Goal: Transaction & Acquisition: Purchase product/service

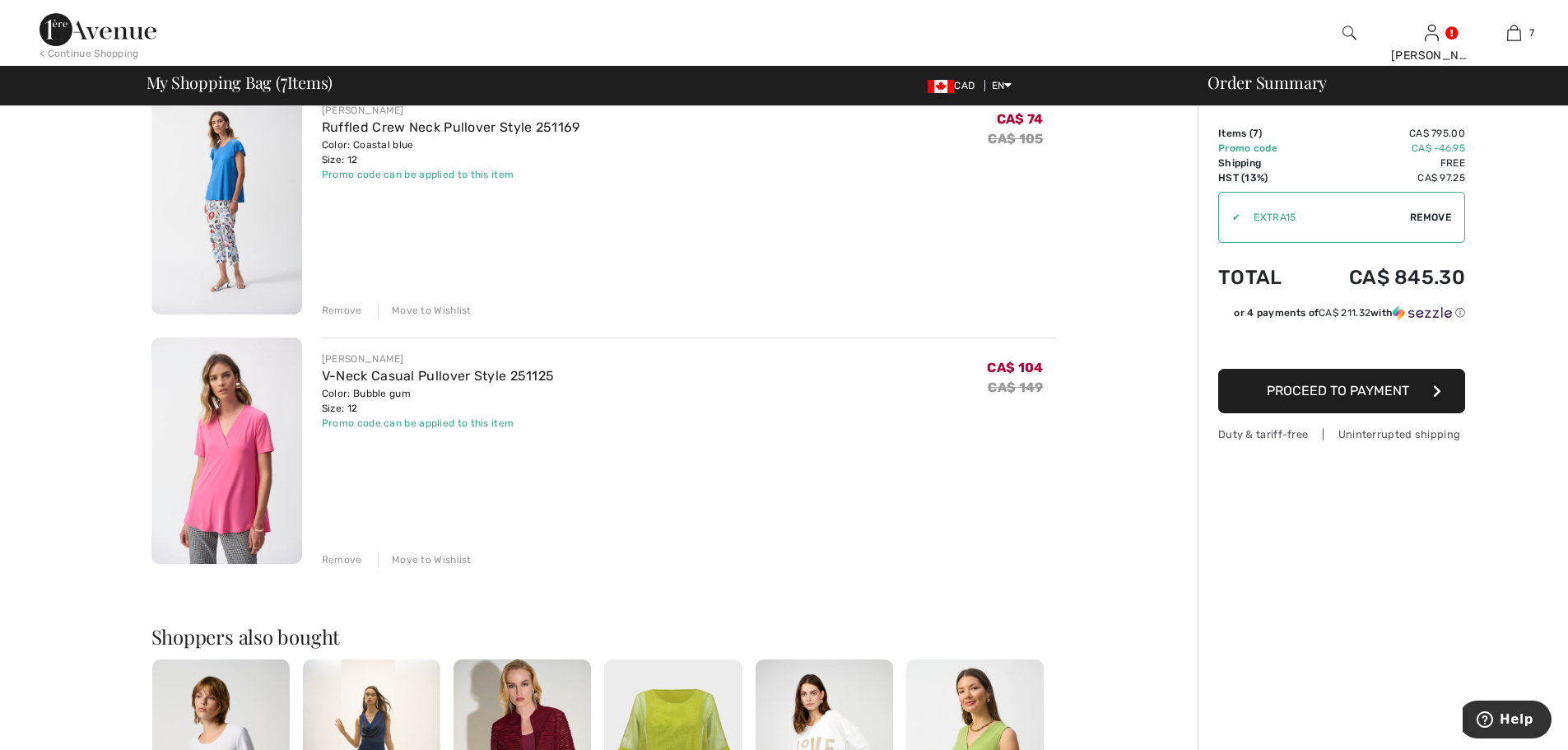
scroll to position [1400, 0]
click at [338, 558] on div "Remove" at bounding box center [342, 558] width 40 height 15
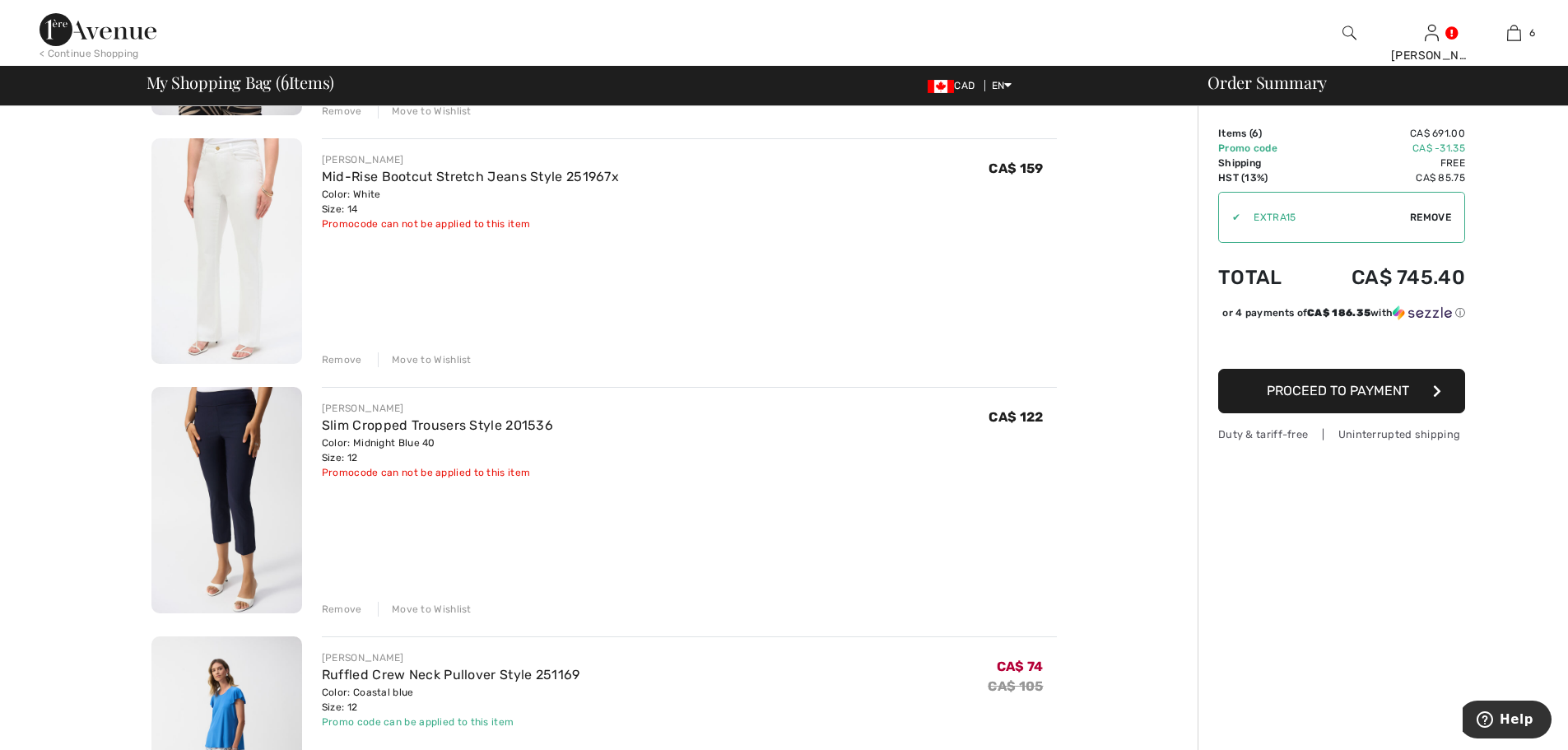
scroll to position [823, 0]
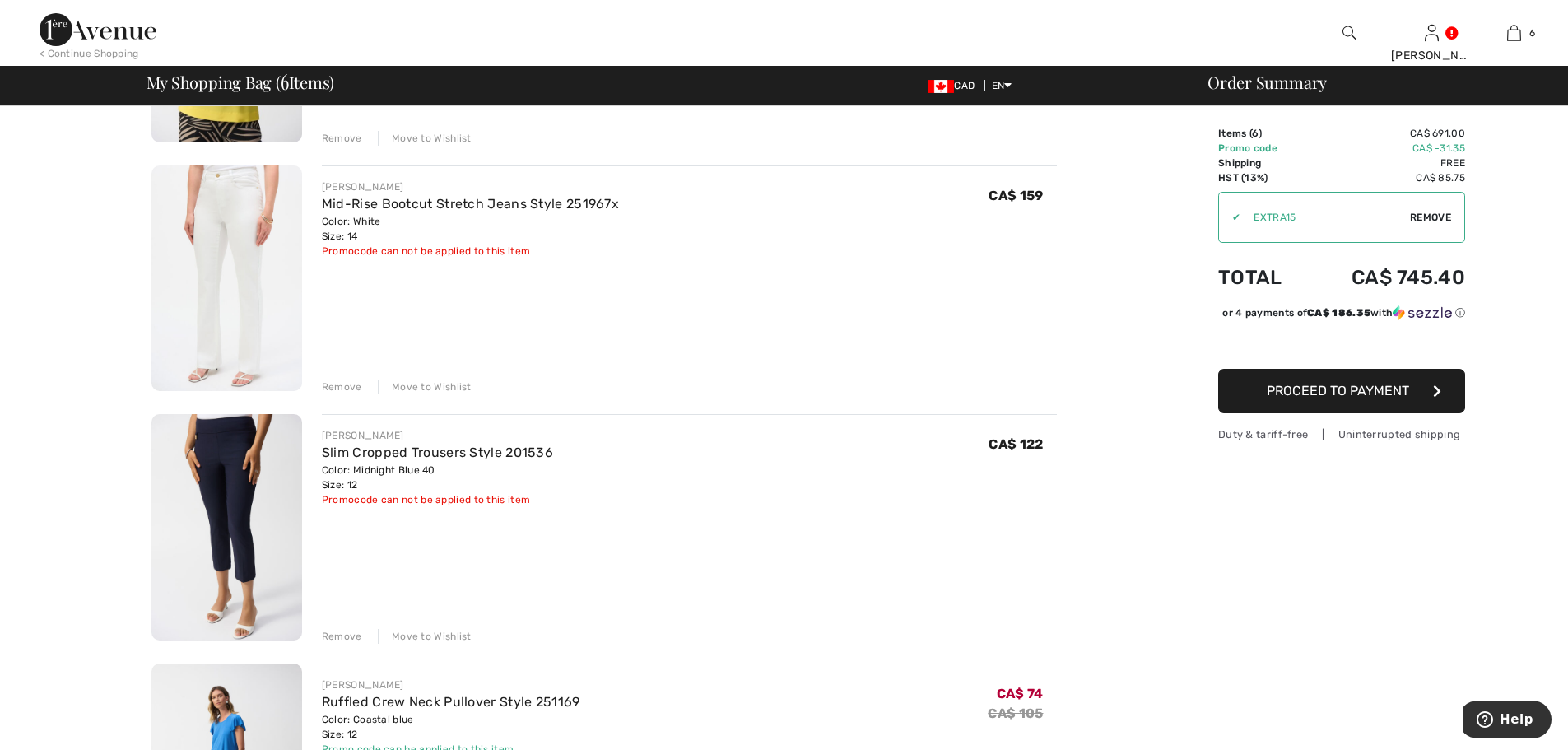
click at [348, 632] on div "Remove" at bounding box center [342, 636] width 40 height 15
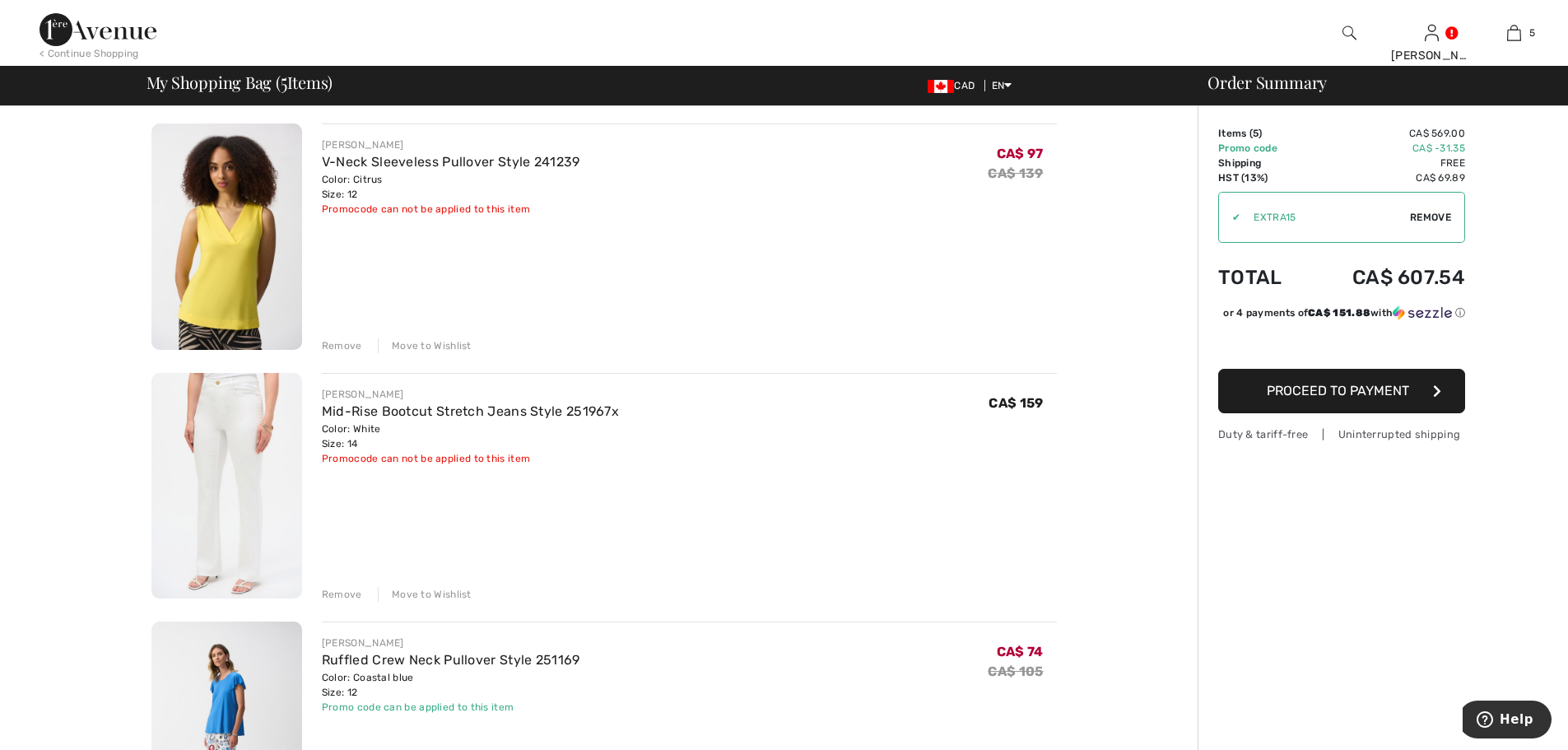
scroll to position [577, 0]
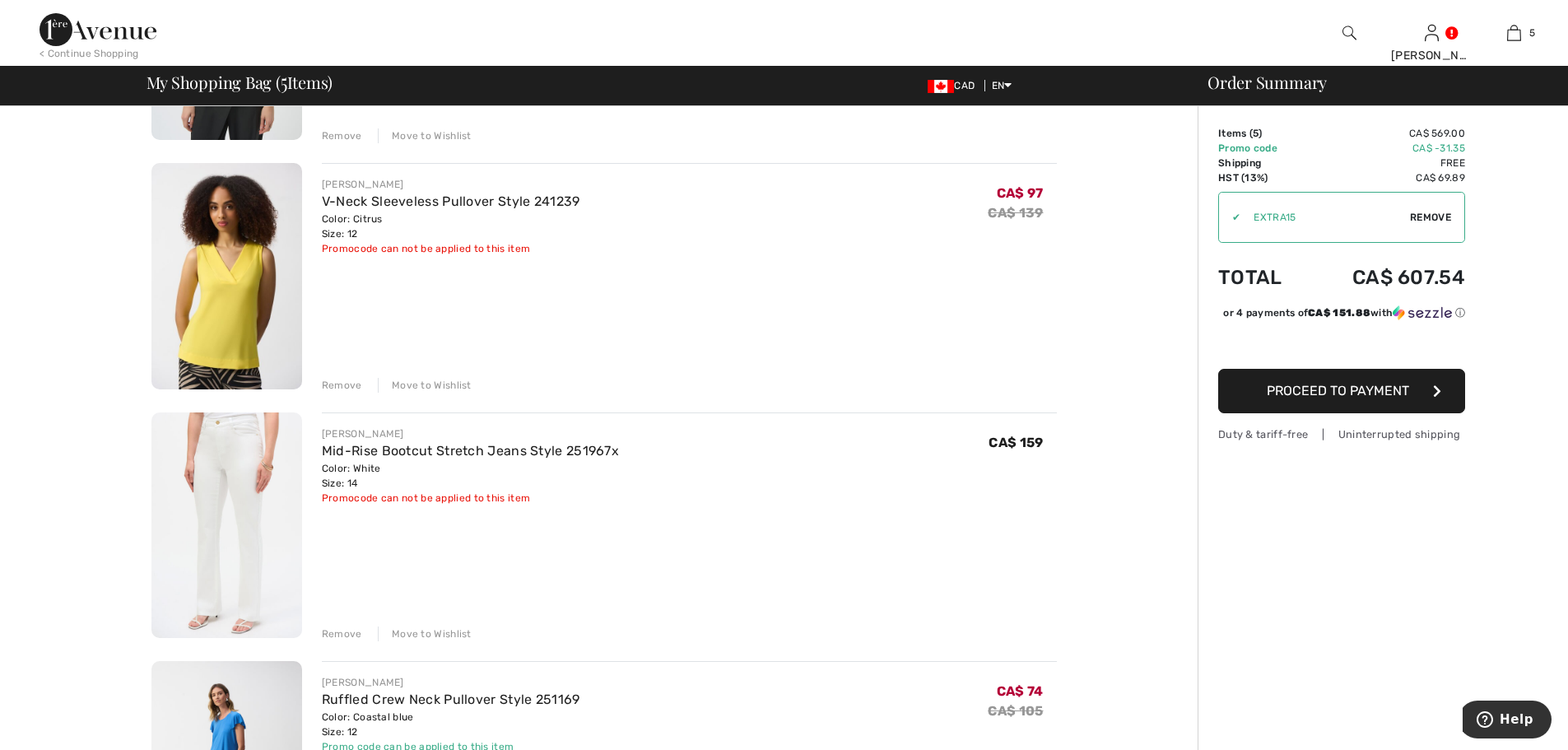
click at [348, 630] on div "Remove" at bounding box center [342, 634] width 40 height 15
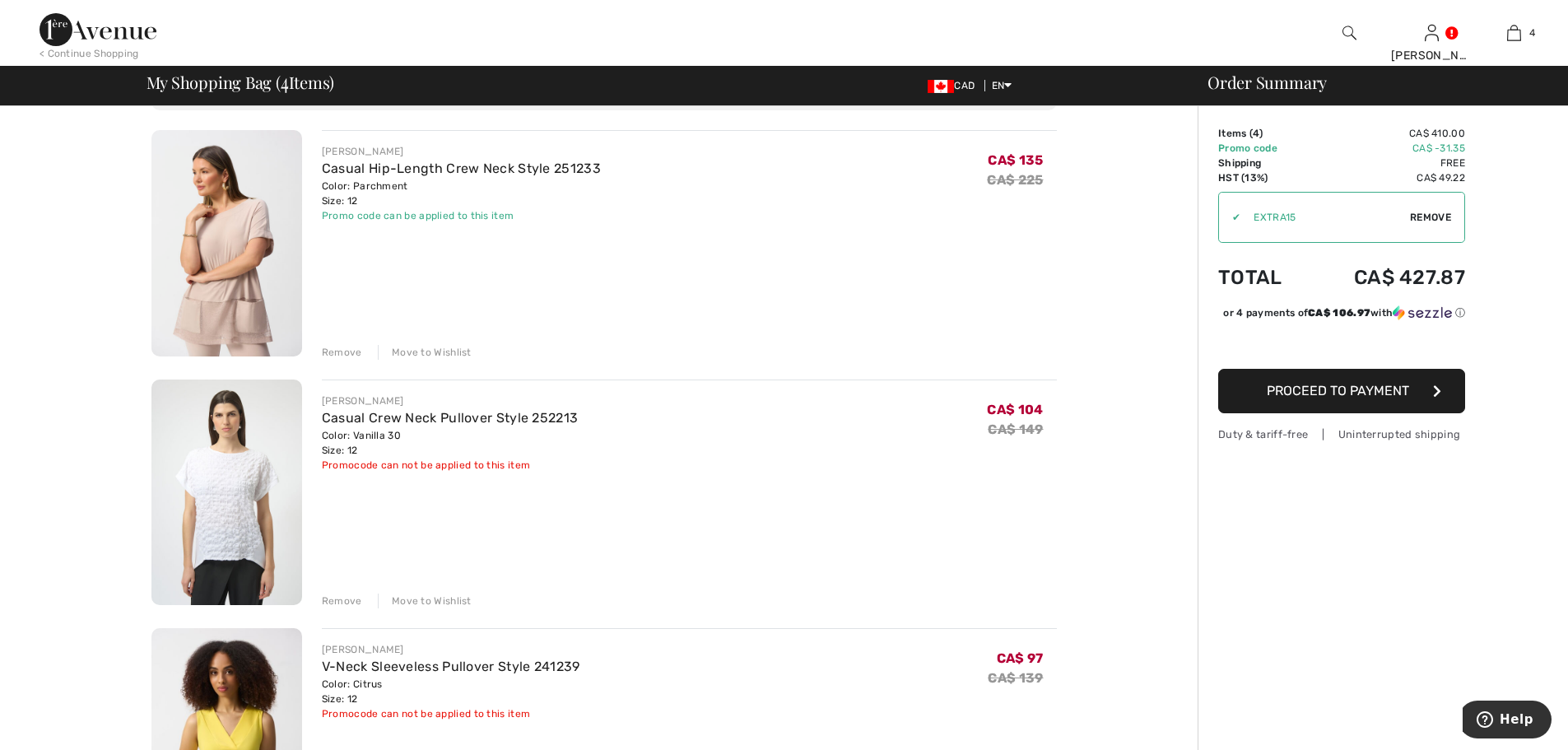
scroll to position [82, 0]
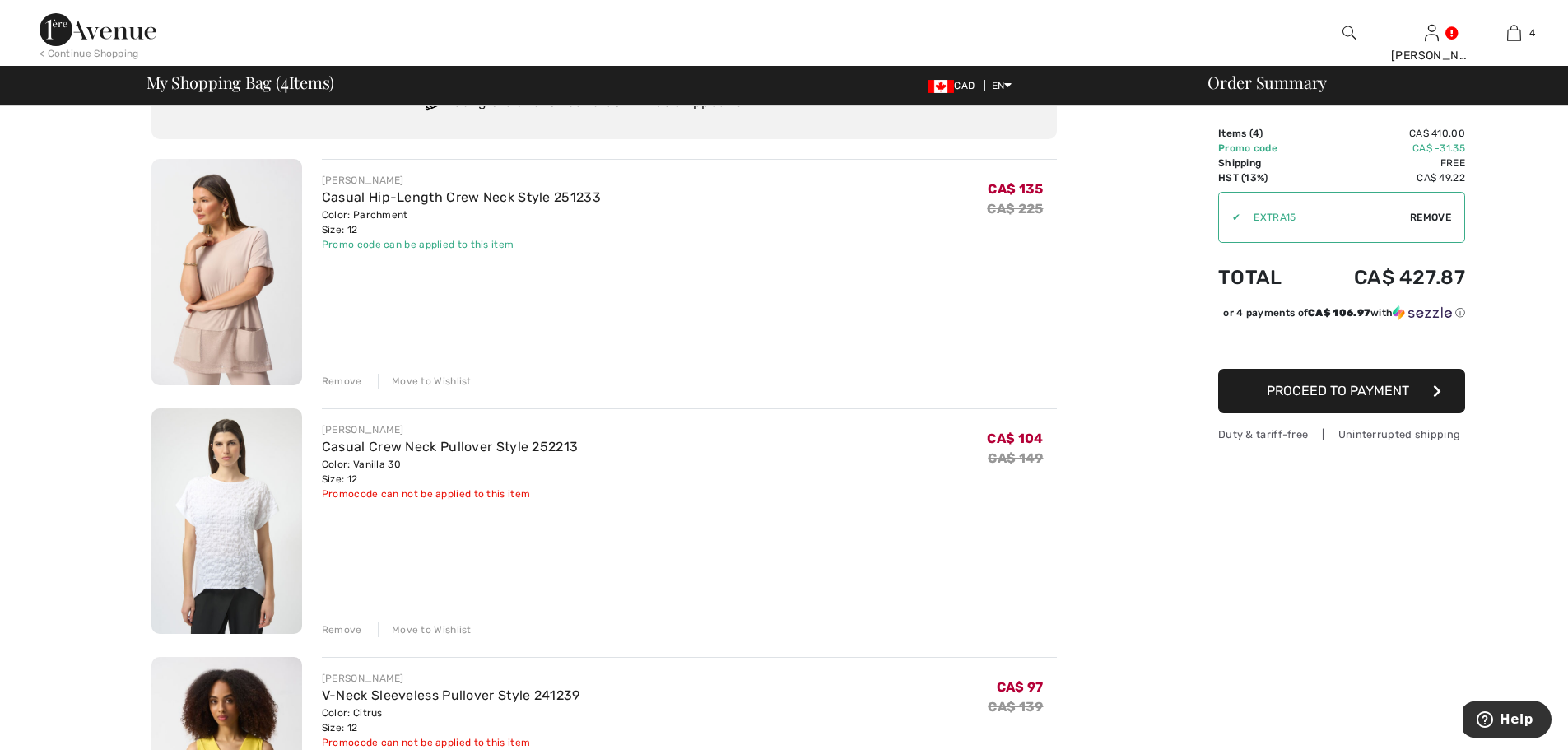
click at [348, 630] on div "Remove" at bounding box center [342, 630] width 40 height 15
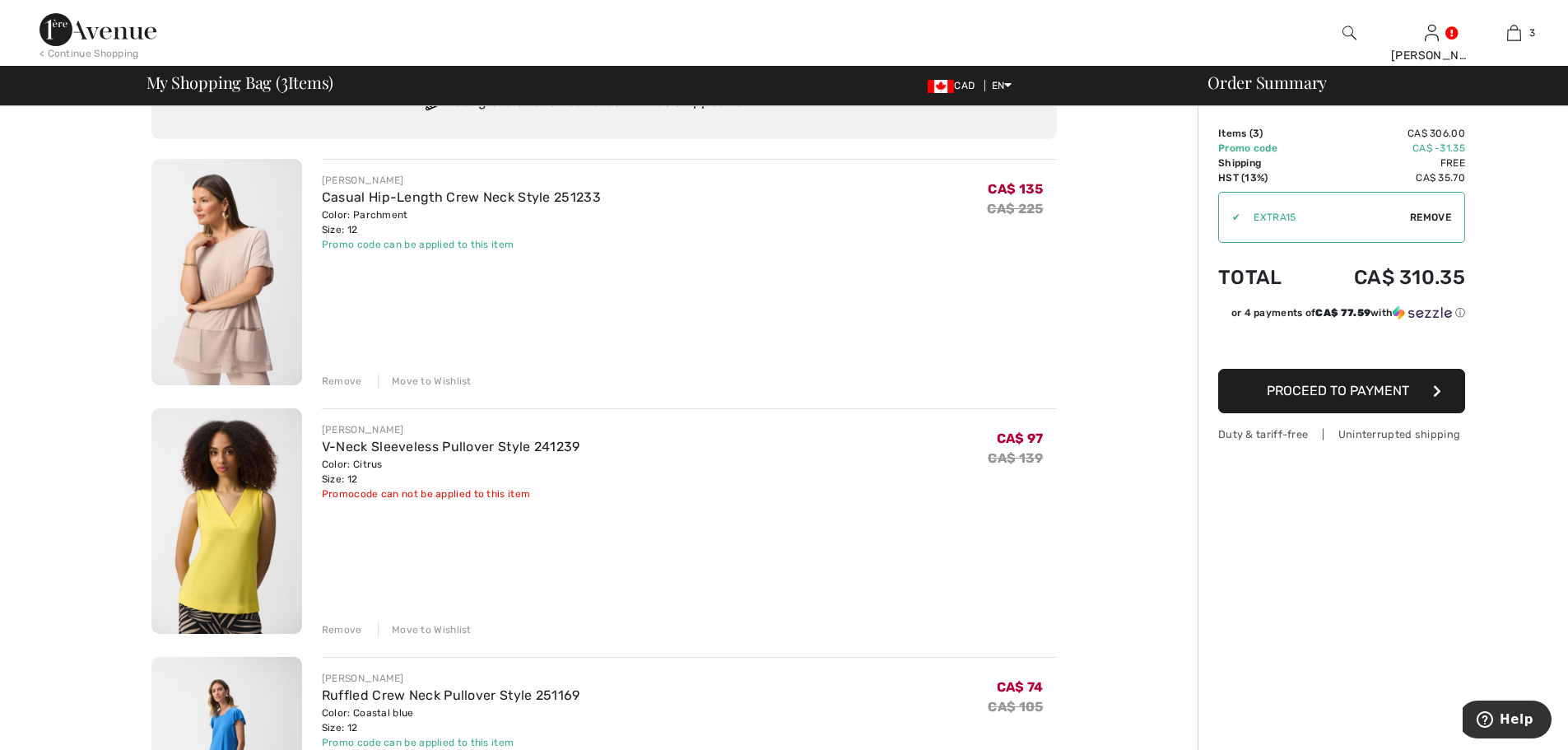
click at [338, 385] on div "Remove" at bounding box center [342, 381] width 40 height 15
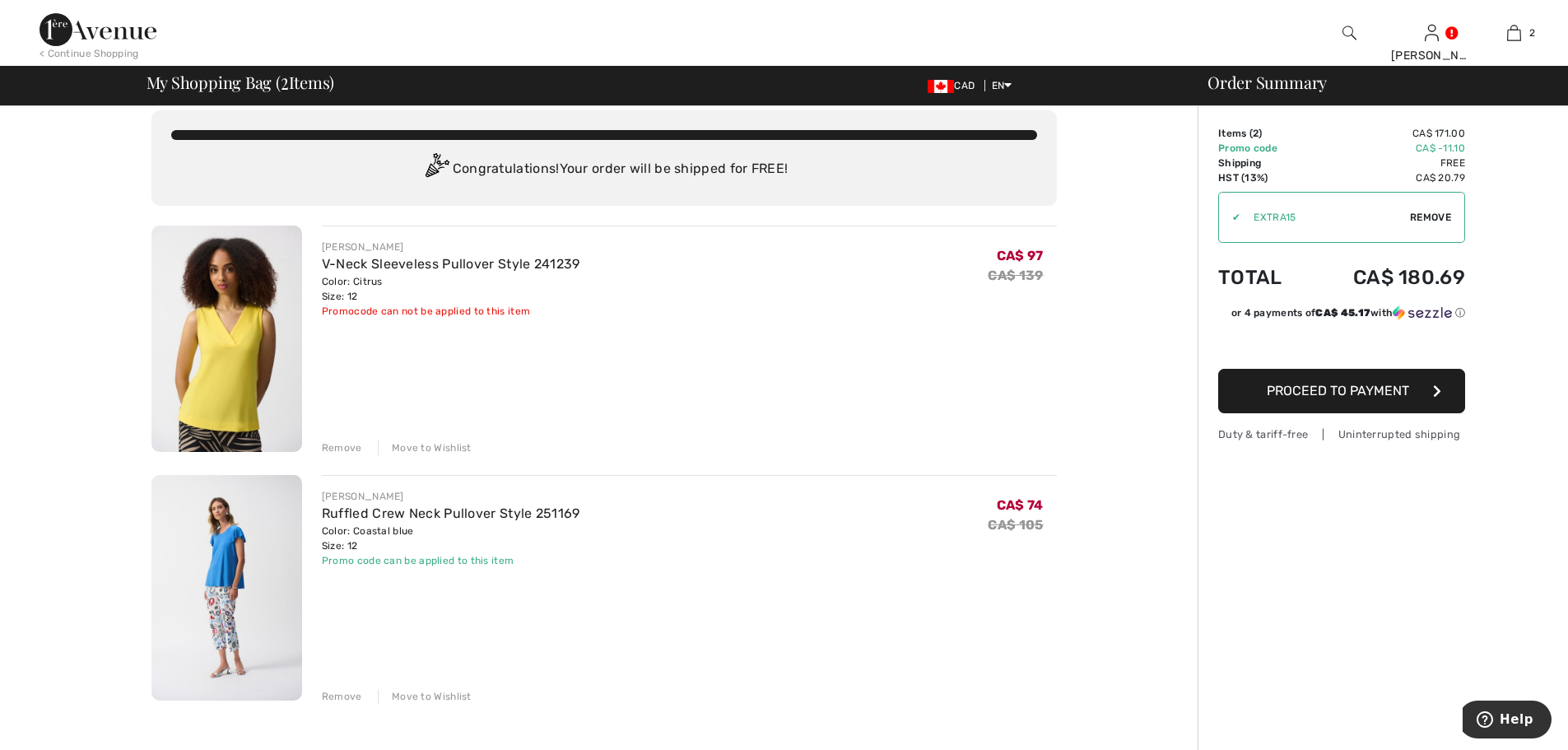
scroll to position [0, 0]
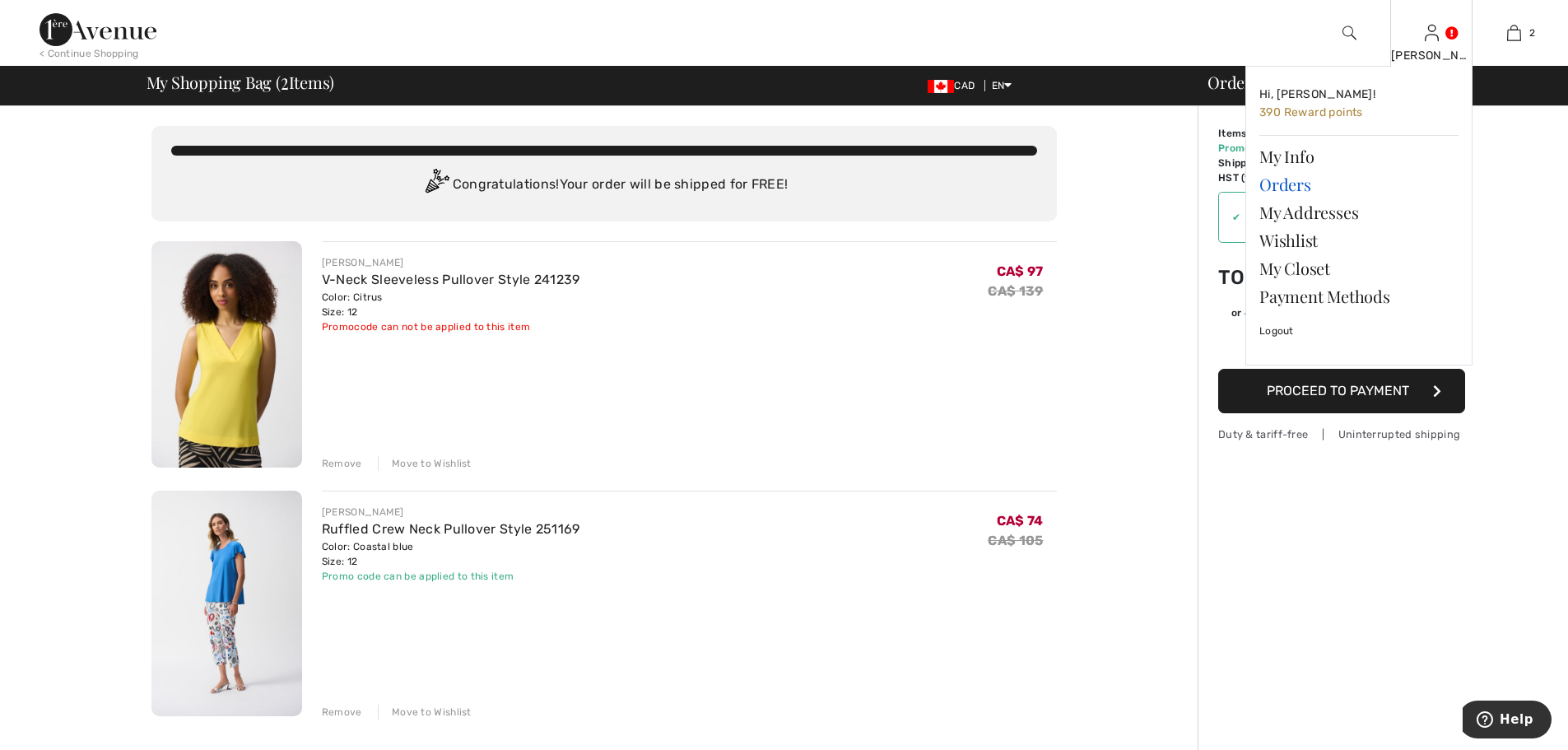
click at [1296, 184] on link "Orders" at bounding box center [1358, 184] width 199 height 28
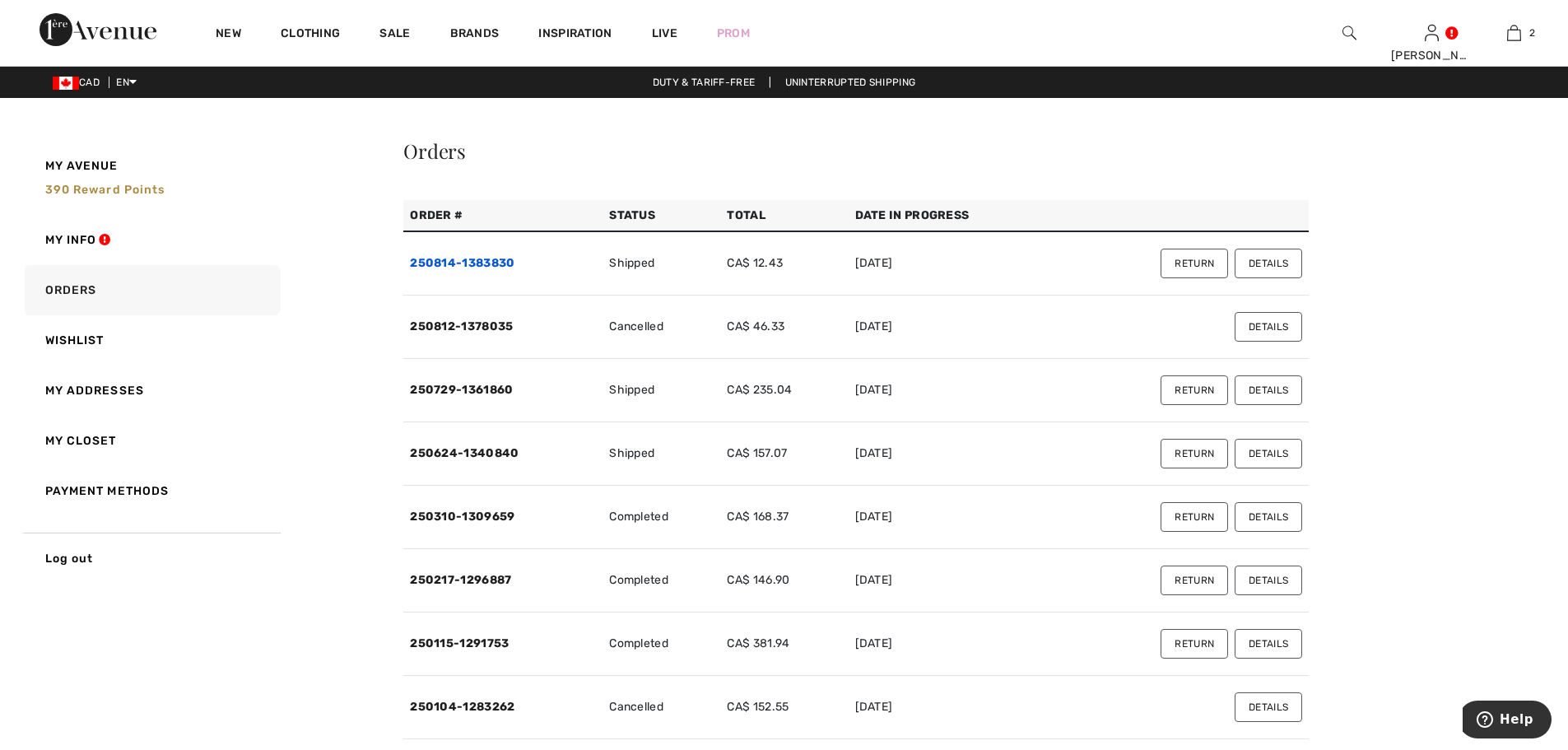
click at [490, 261] on link "250814-1383830" at bounding box center [462, 263] width 104 height 14
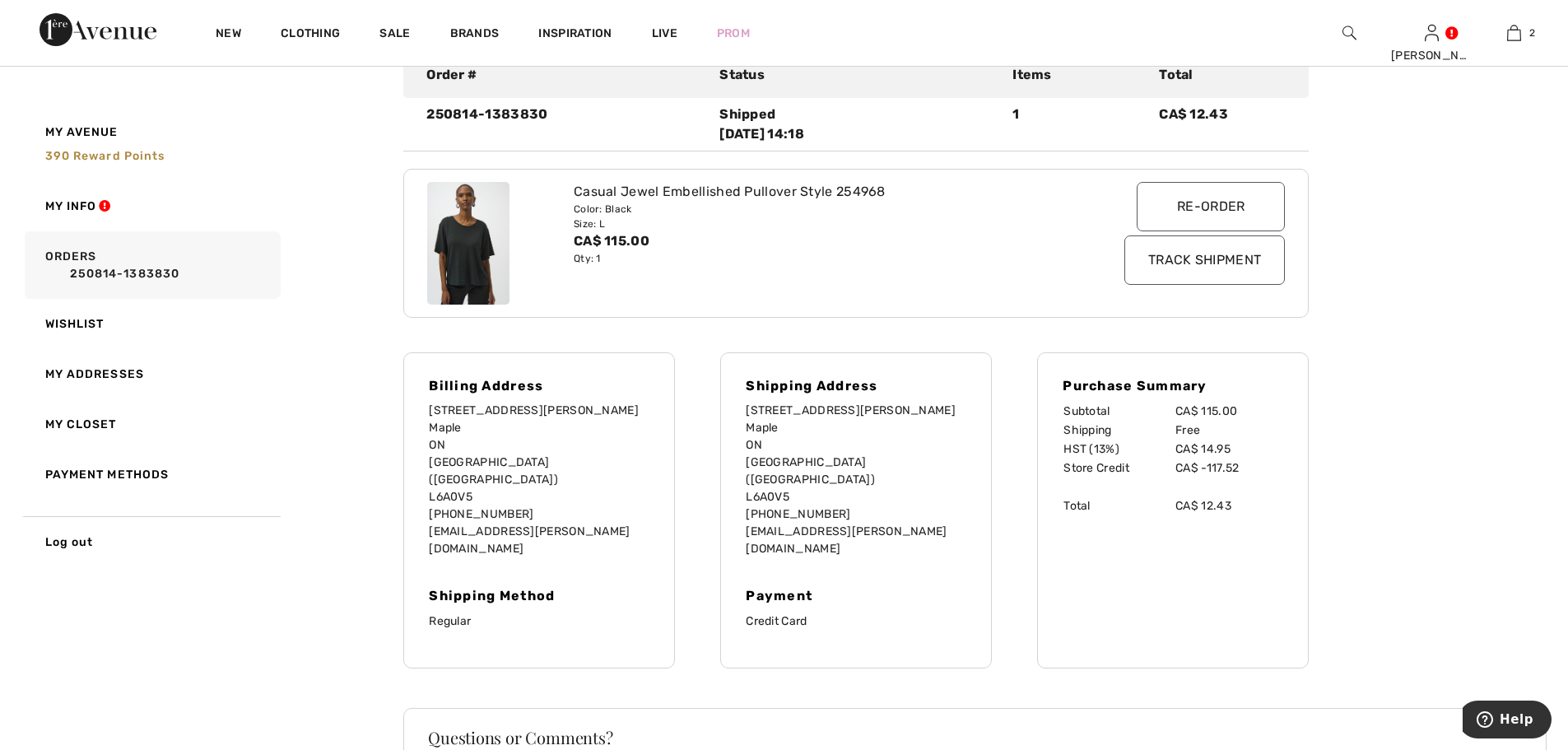
scroll to position [247, 0]
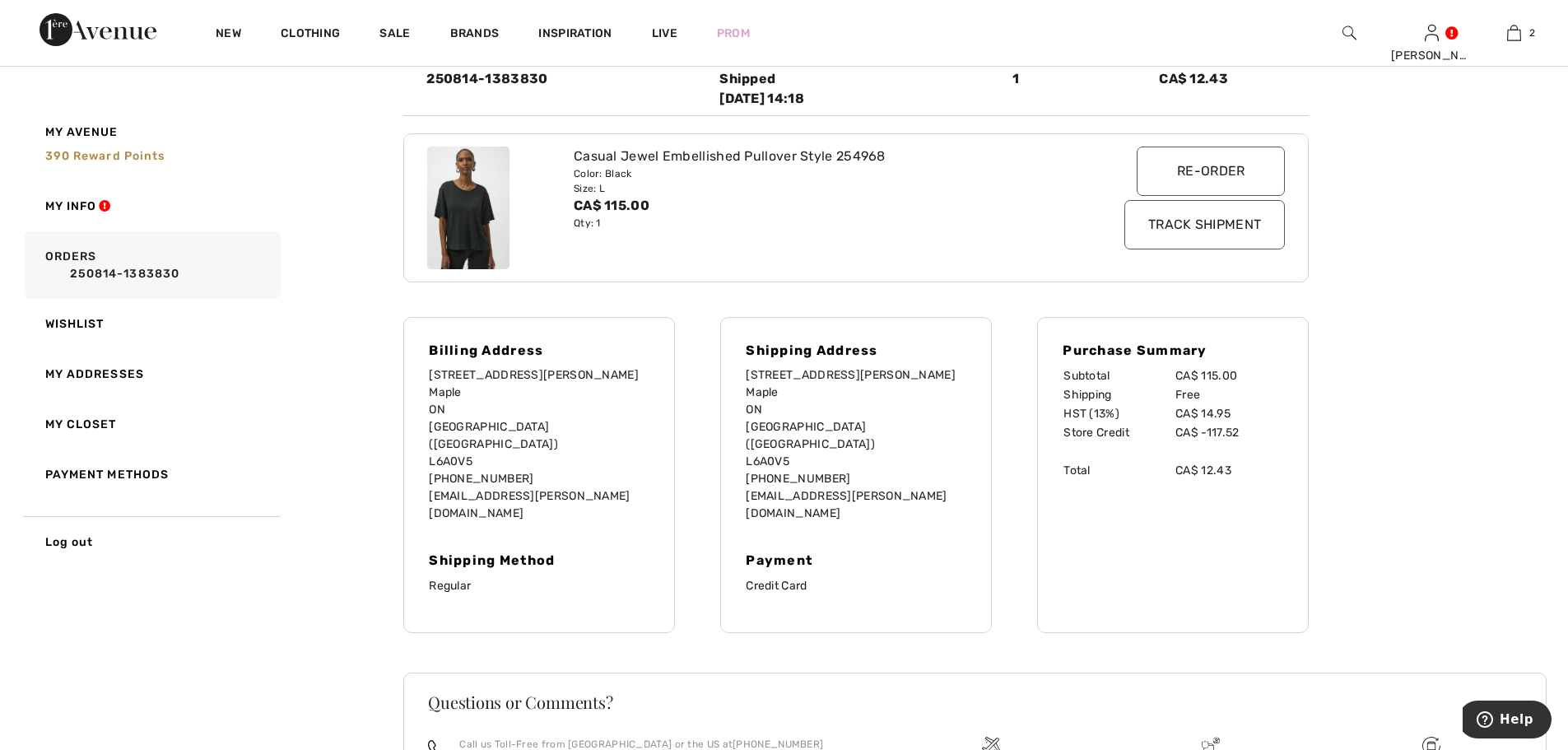
click at [1197, 224] on input "Track Shipment" at bounding box center [1204, 225] width 161 height 50
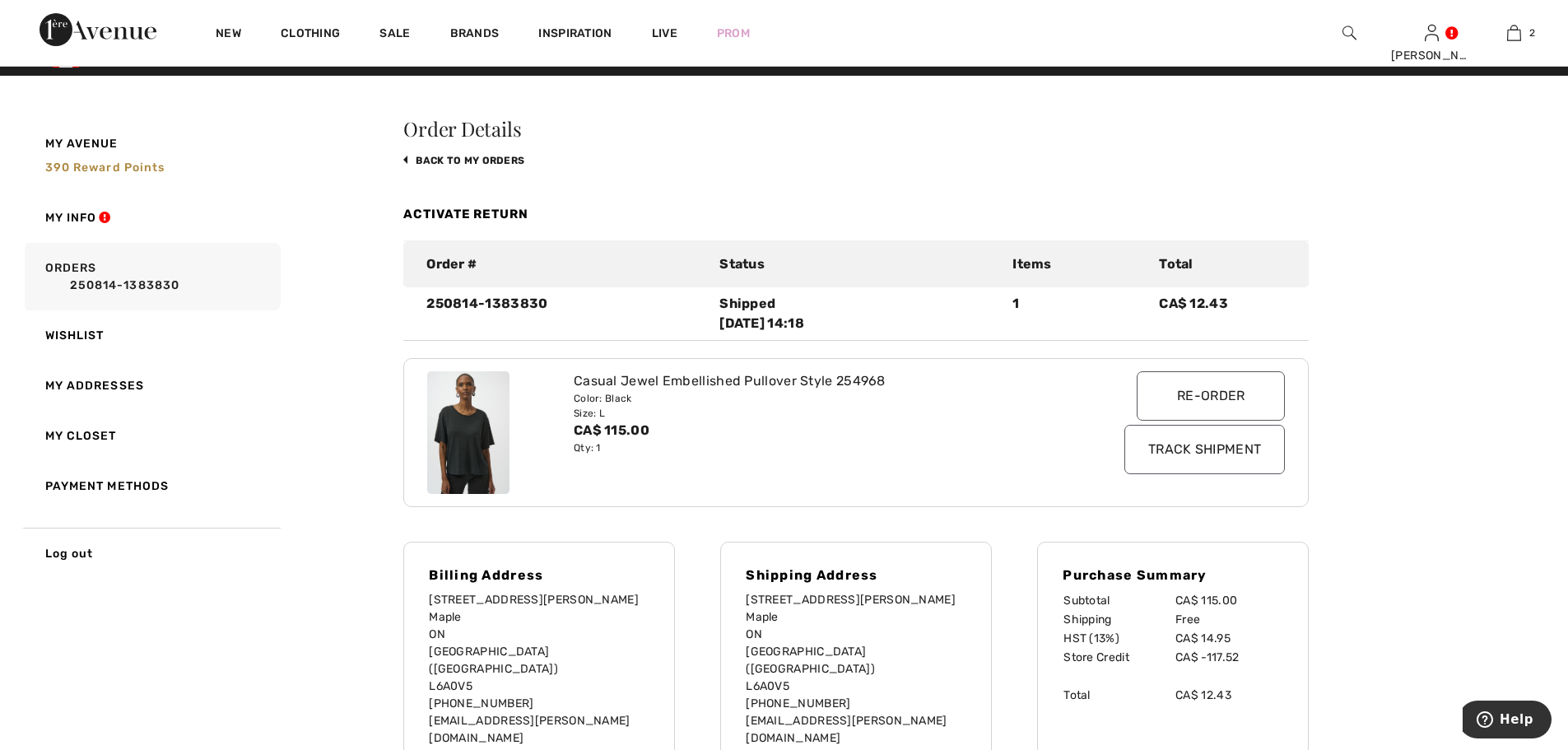
scroll to position [0, 0]
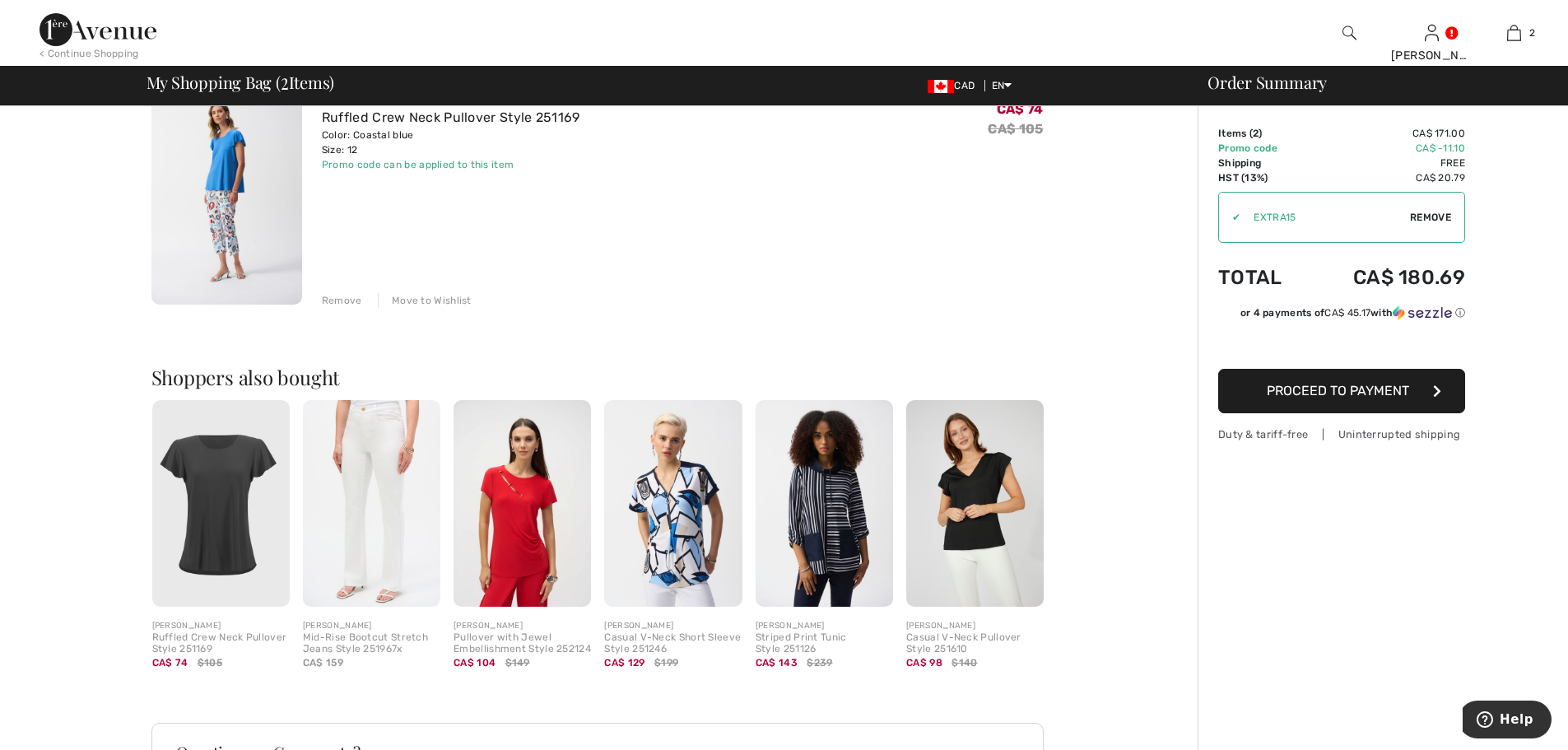
scroll to position [494, 0]
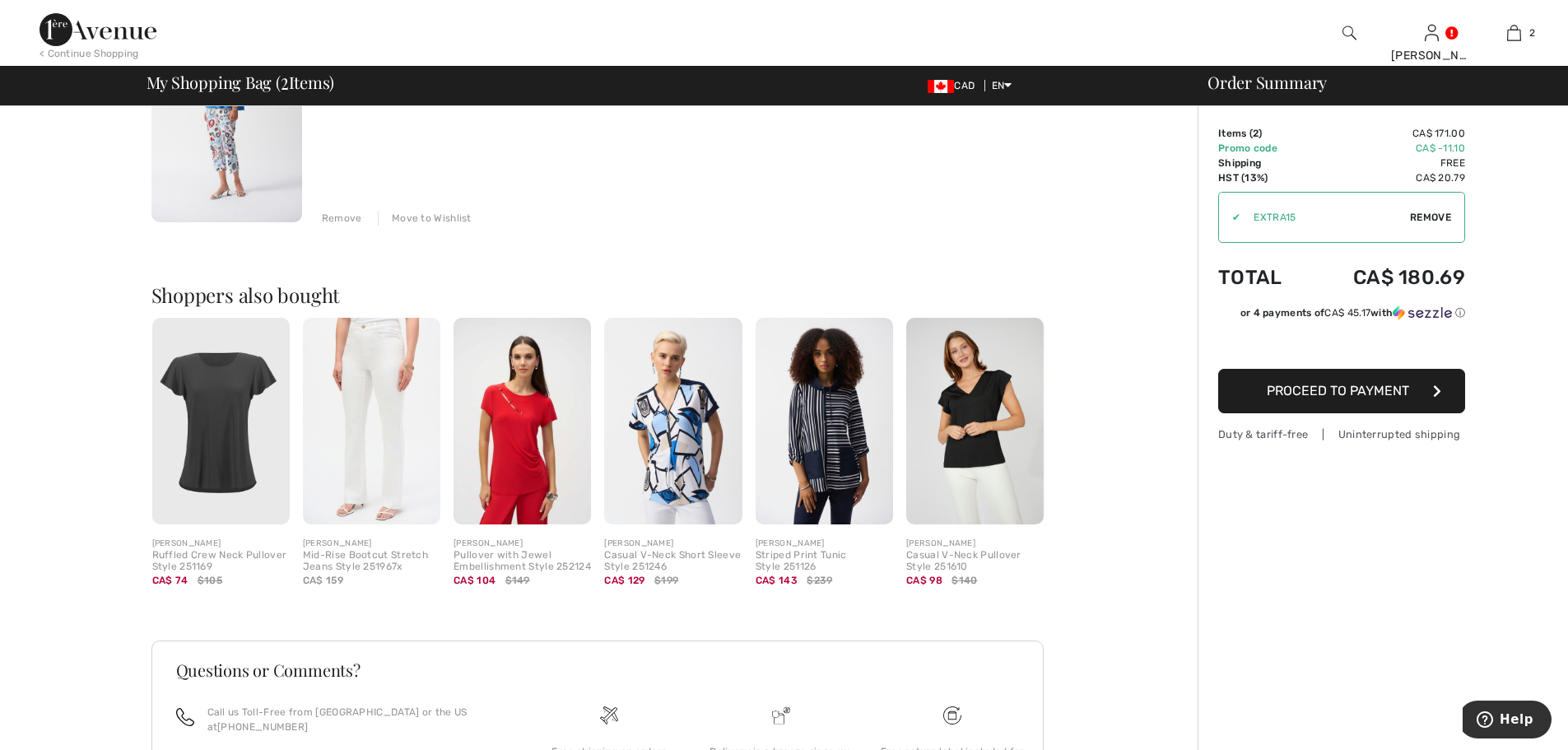
click at [827, 396] on img at bounding box center [824, 421] width 137 height 206
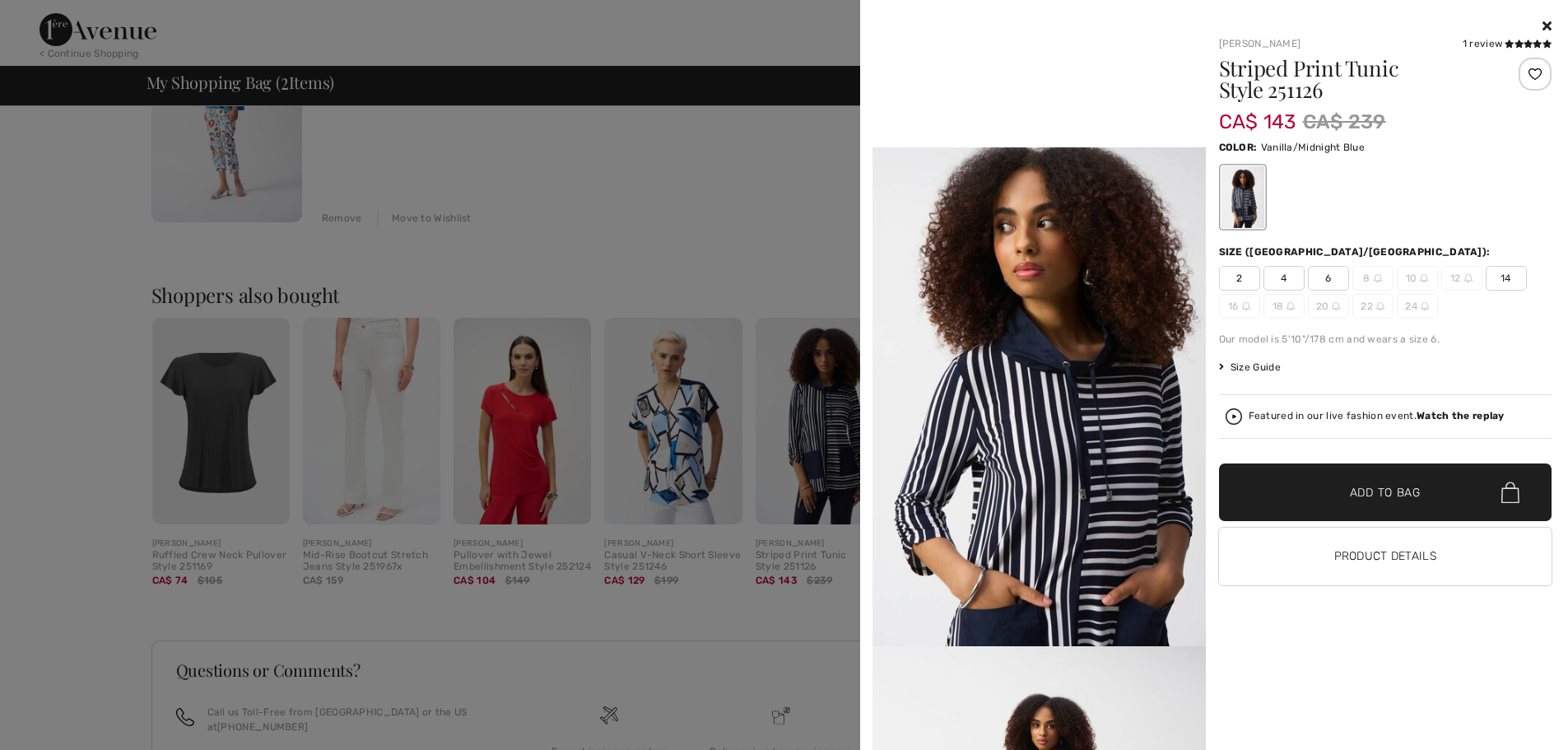
scroll to position [988, 0]
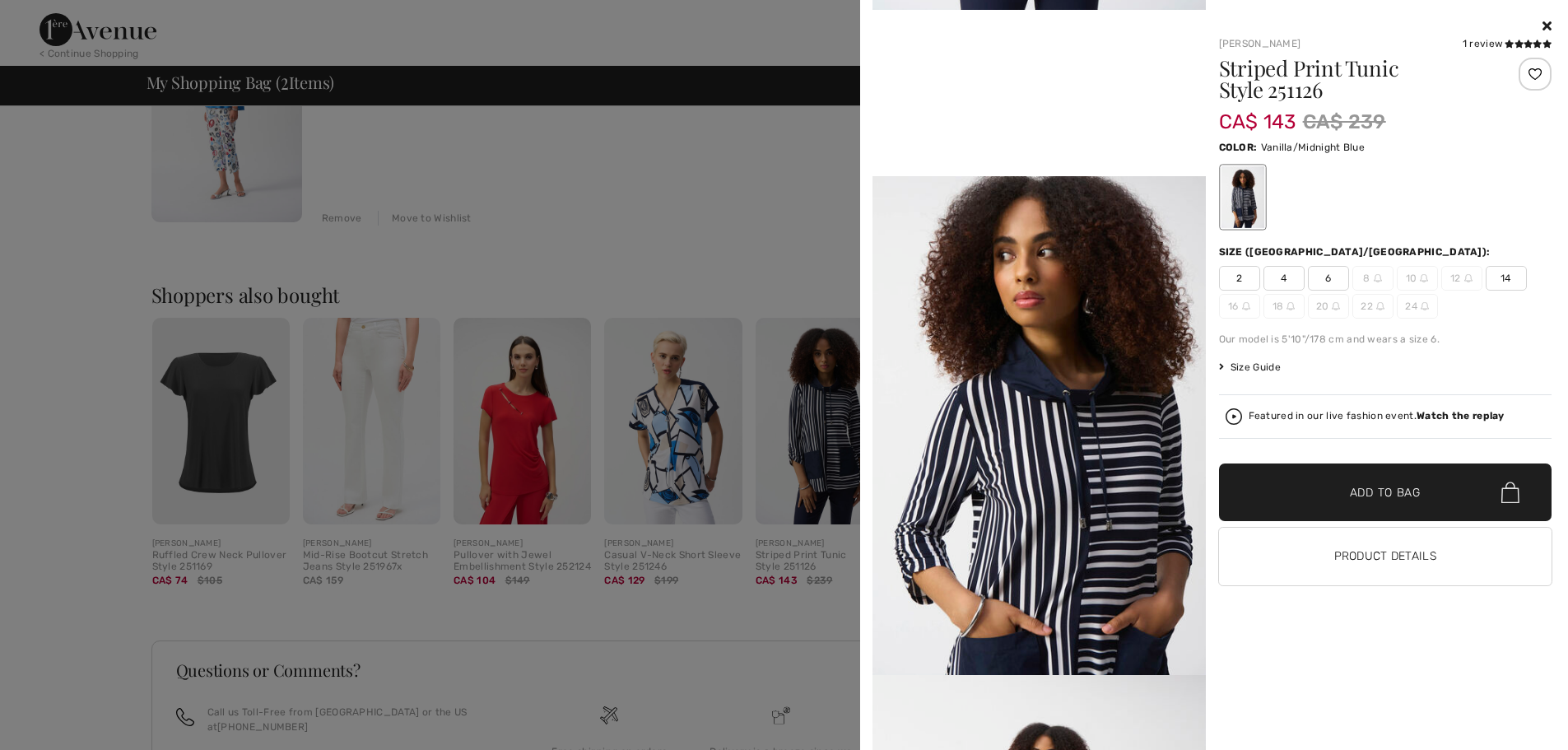
click at [619, 236] on div at bounding box center [784, 375] width 1568 height 750
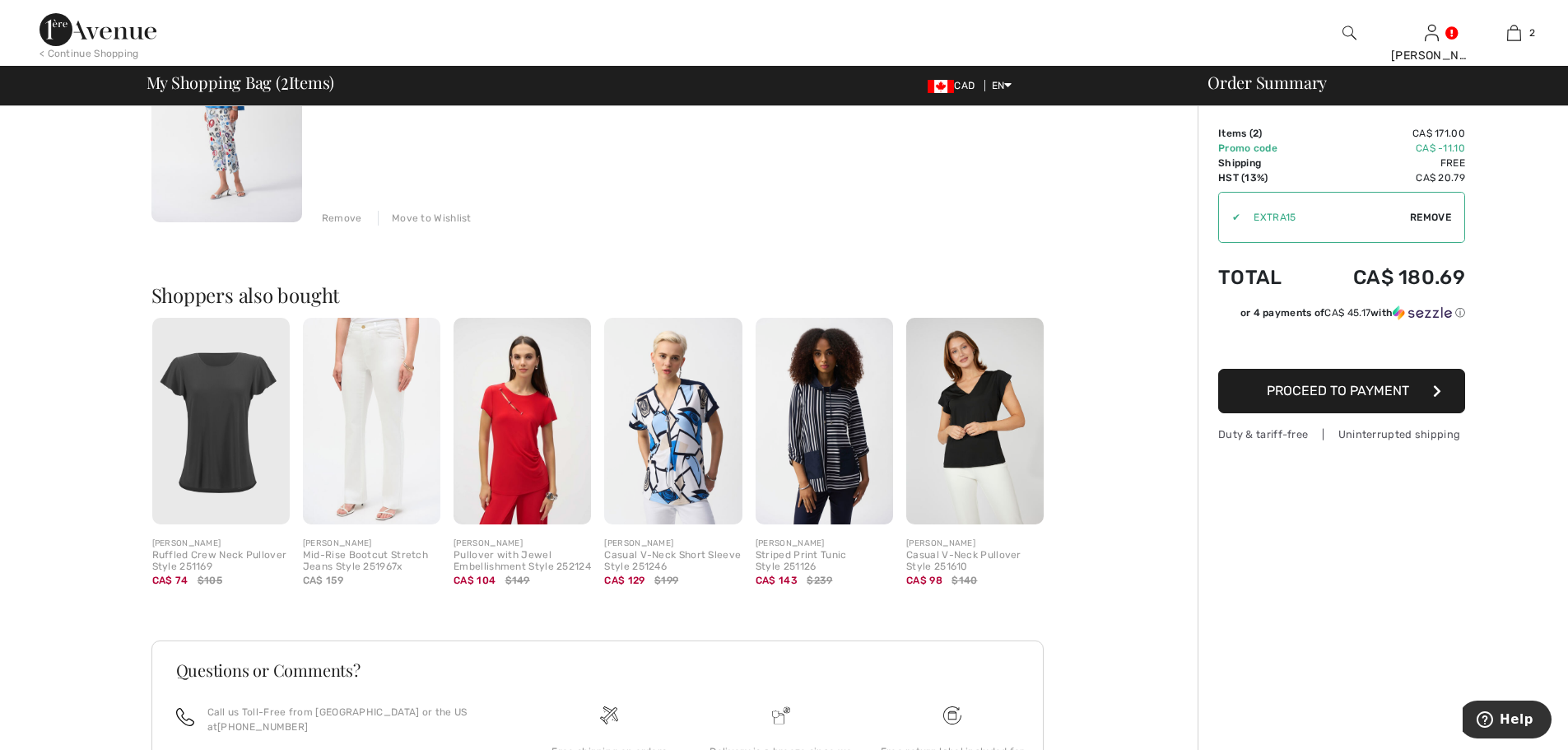
click at [972, 408] on img at bounding box center [975, 421] width 137 height 206
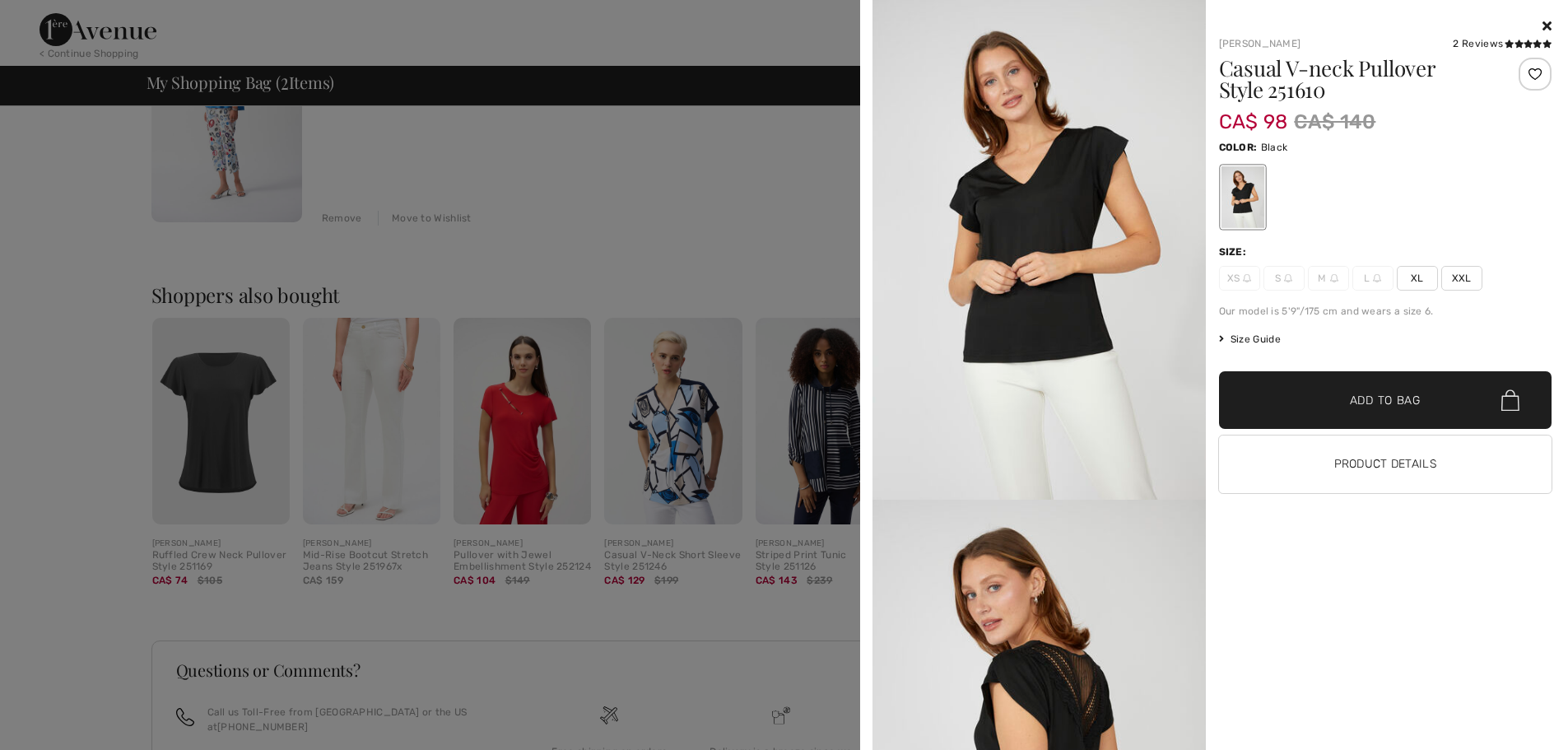
click at [1417, 280] on span "XL" at bounding box center [1417, 278] width 41 height 24
click at [1369, 400] on span "Add to Bag" at bounding box center [1385, 401] width 71 height 18
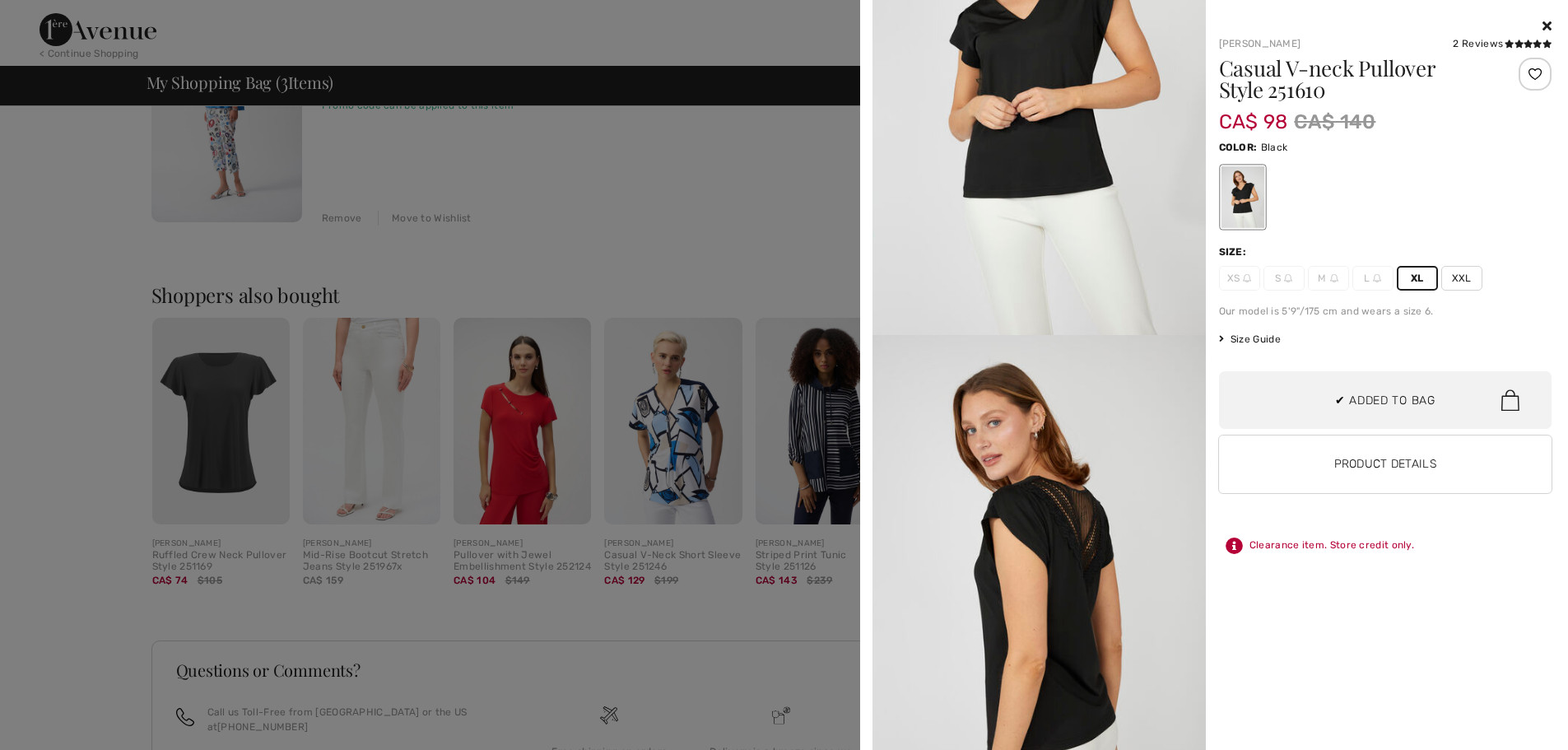
scroll to position [0, 0]
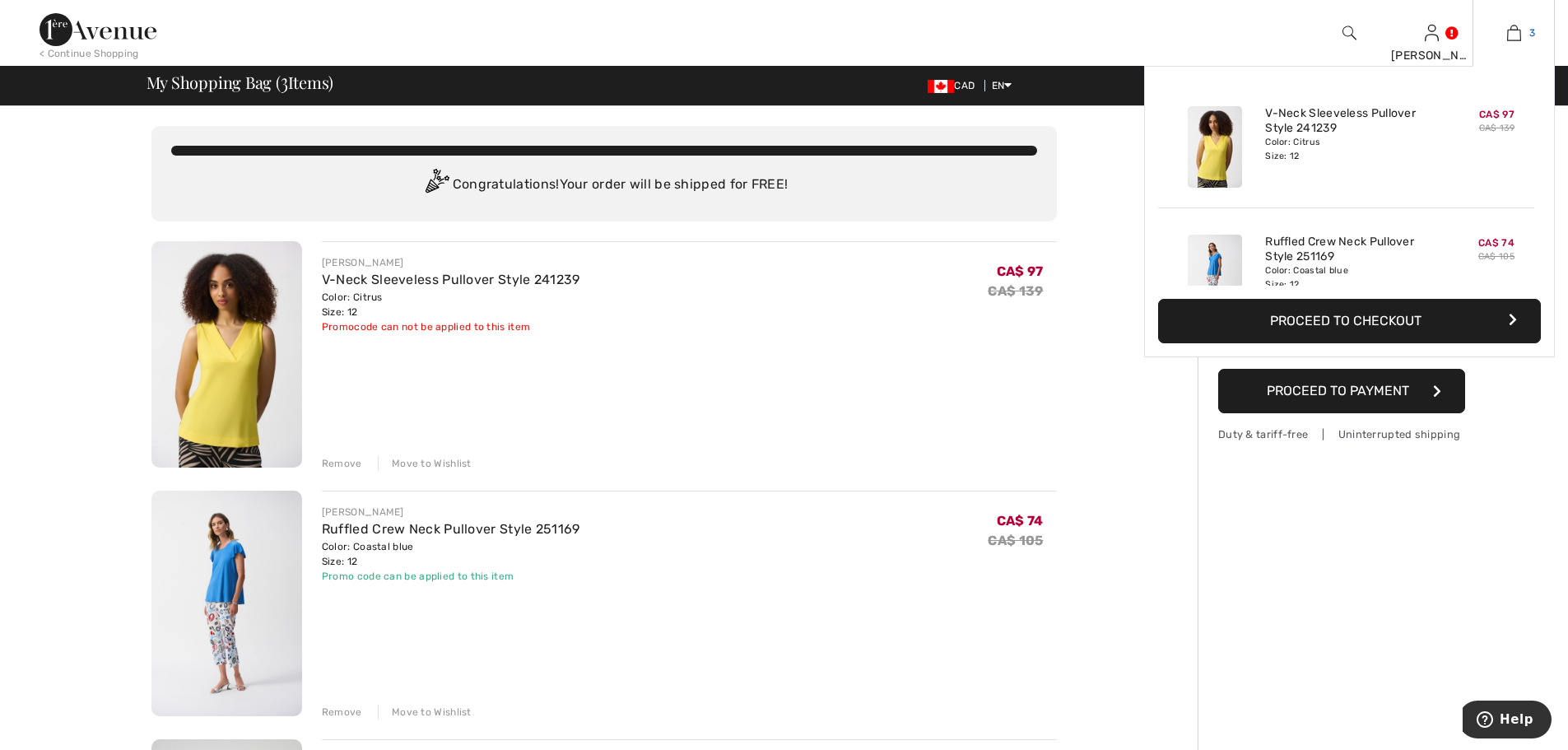
click at [1514, 32] on img at bounding box center [1514, 32] width 14 height 19
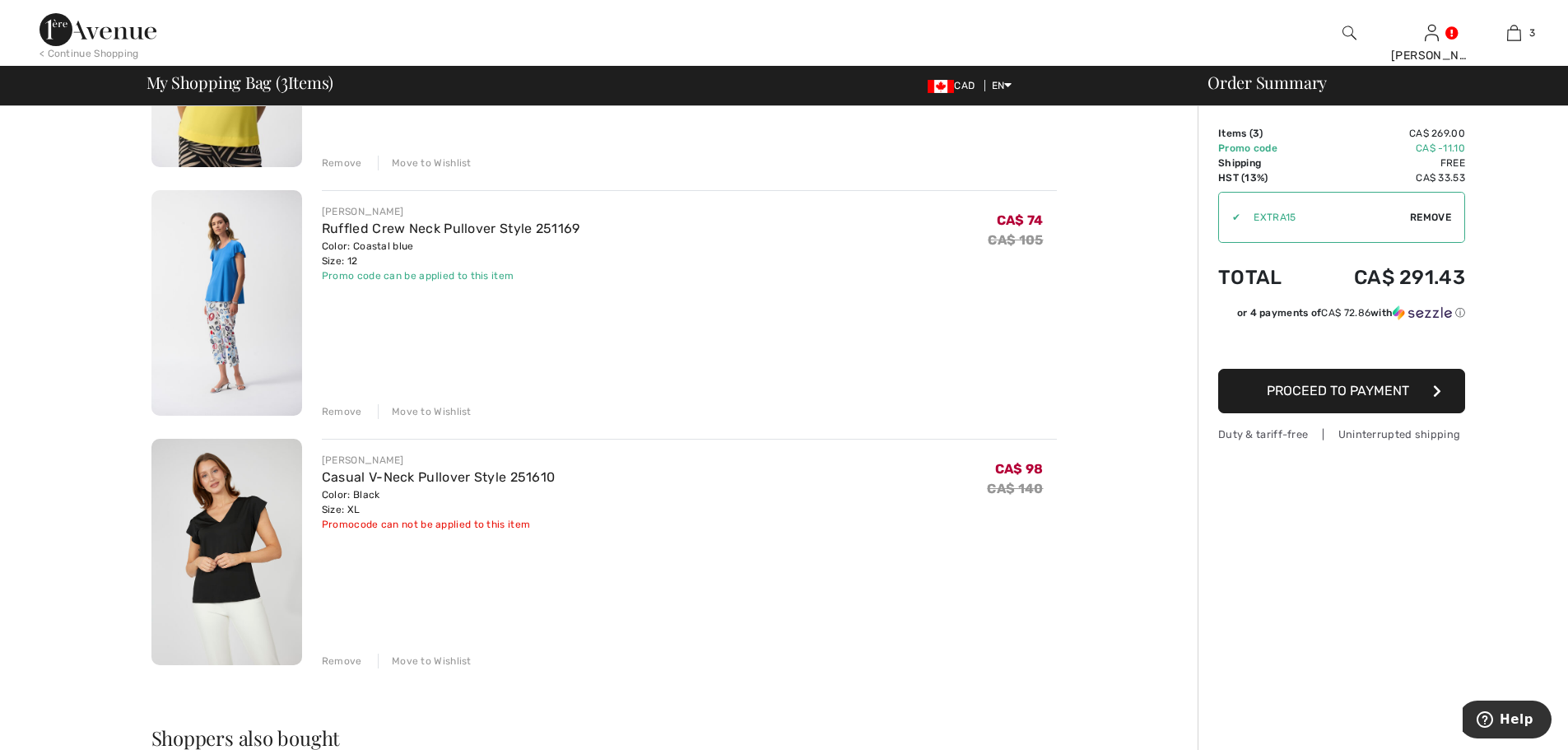
scroll to position [329, 0]
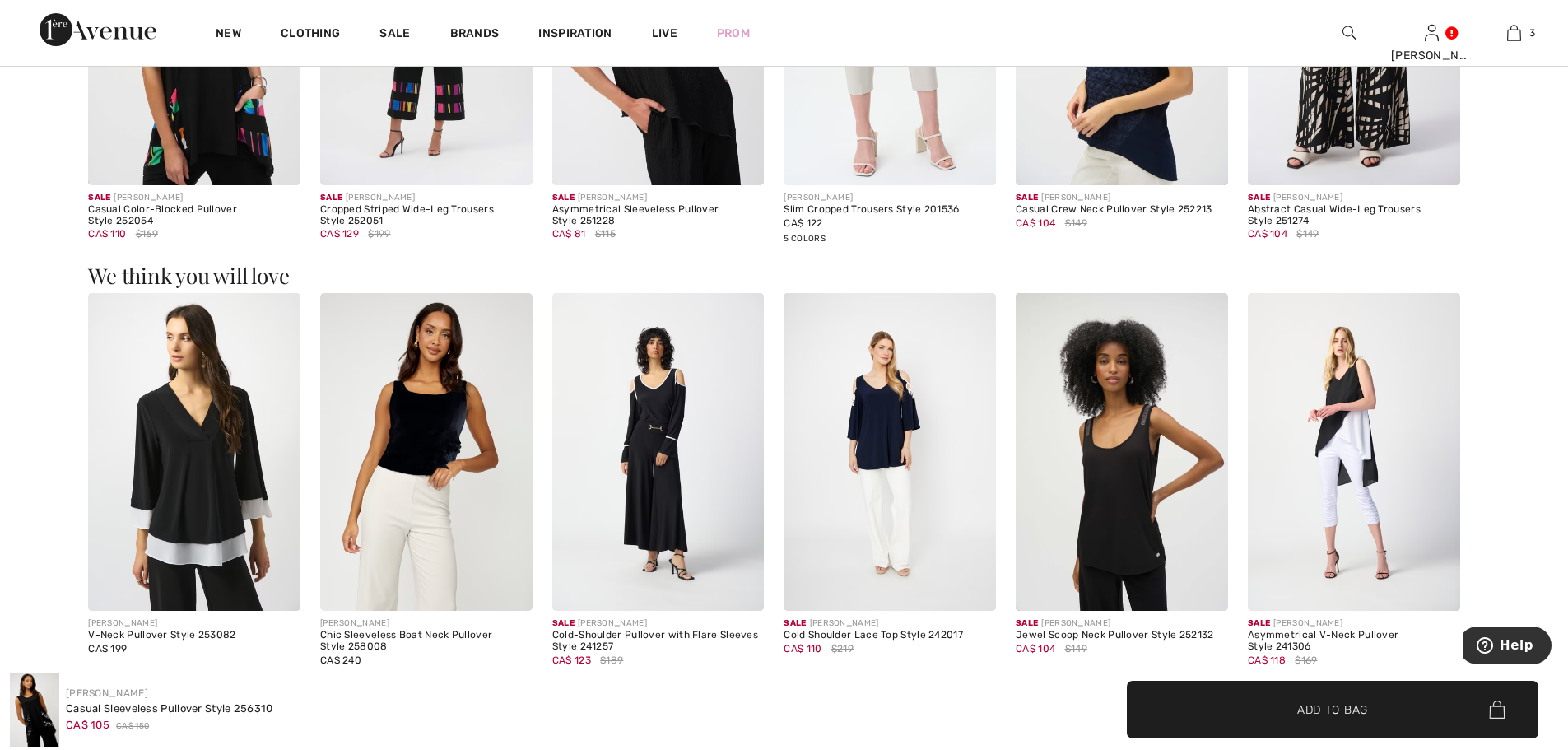
scroll to position [1481, 0]
